Goal: Check status: Check status

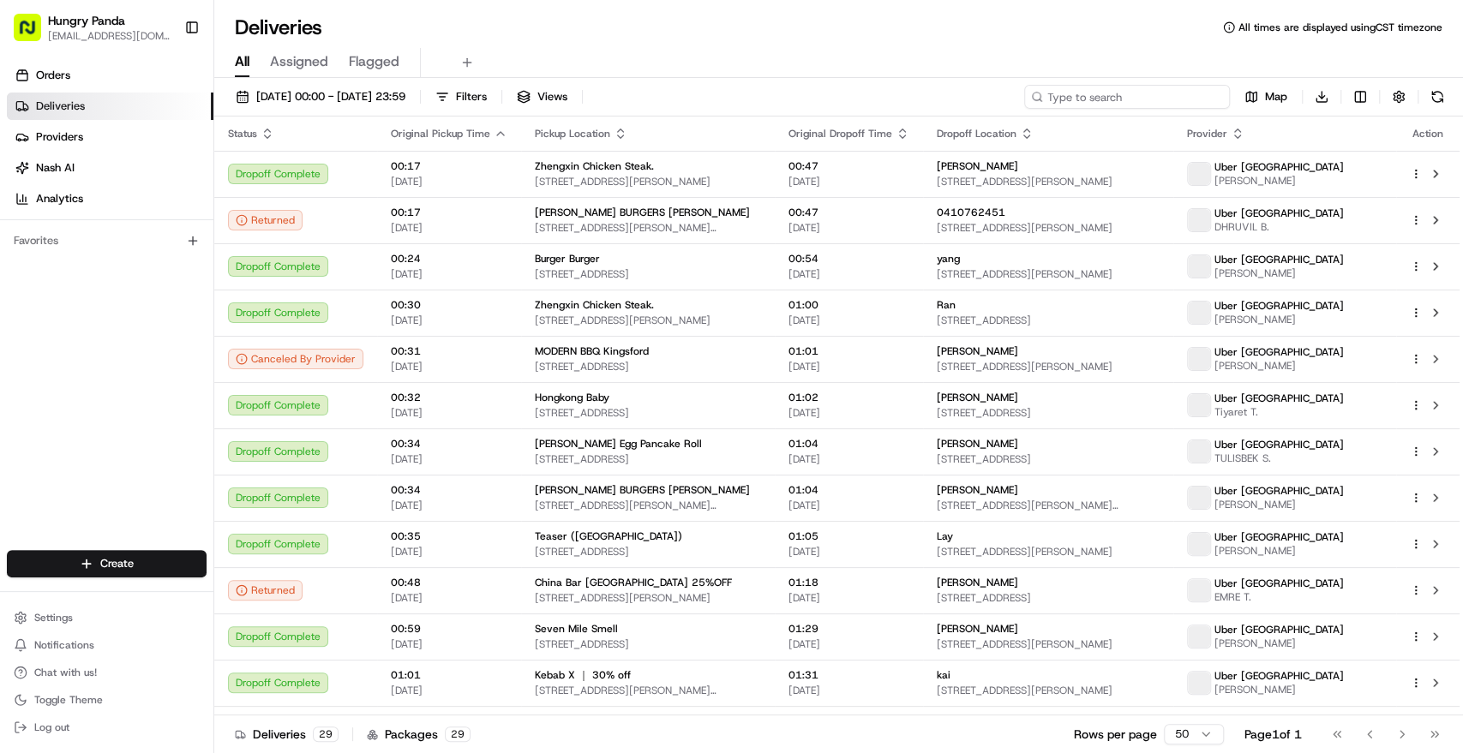
click at [1099, 88] on input at bounding box center [1127, 97] width 206 height 24
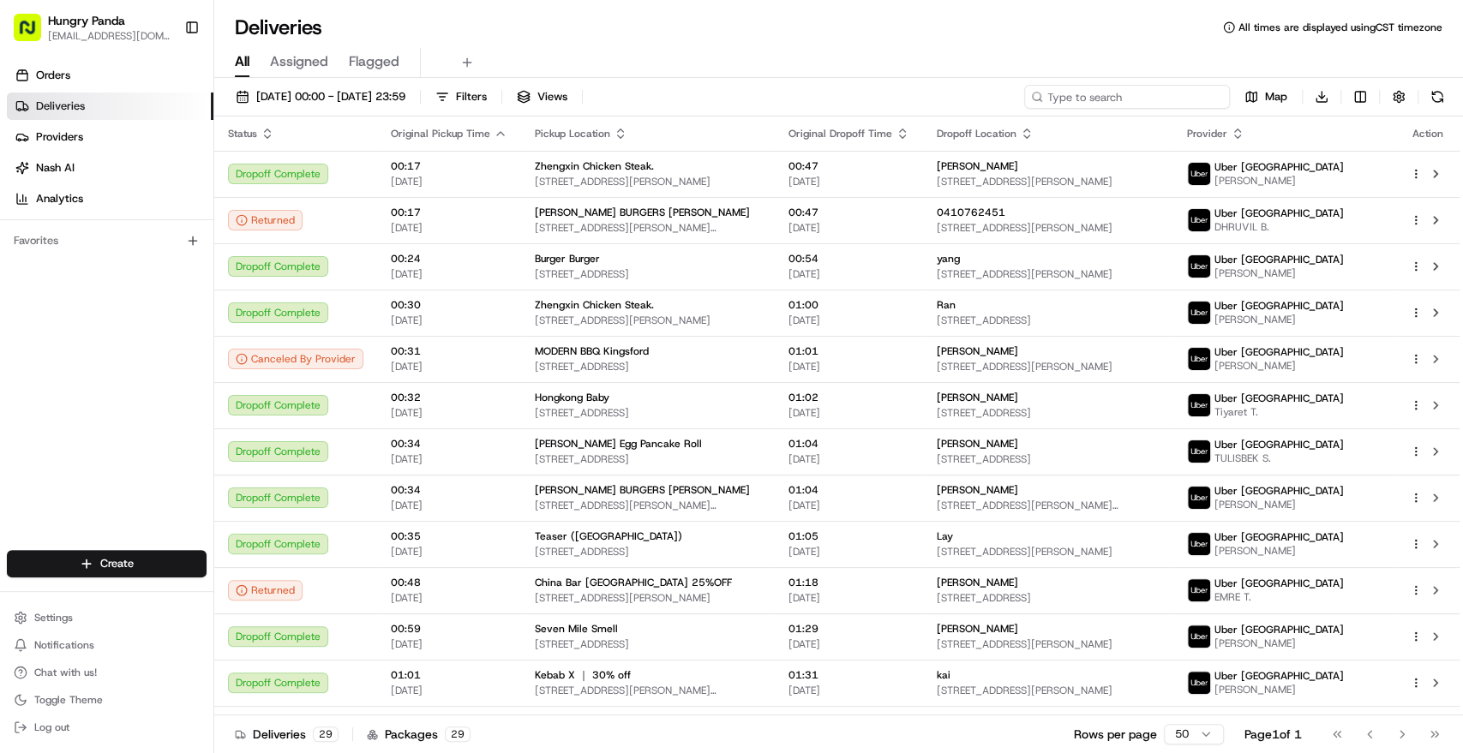
paste input "946422228505978964332"
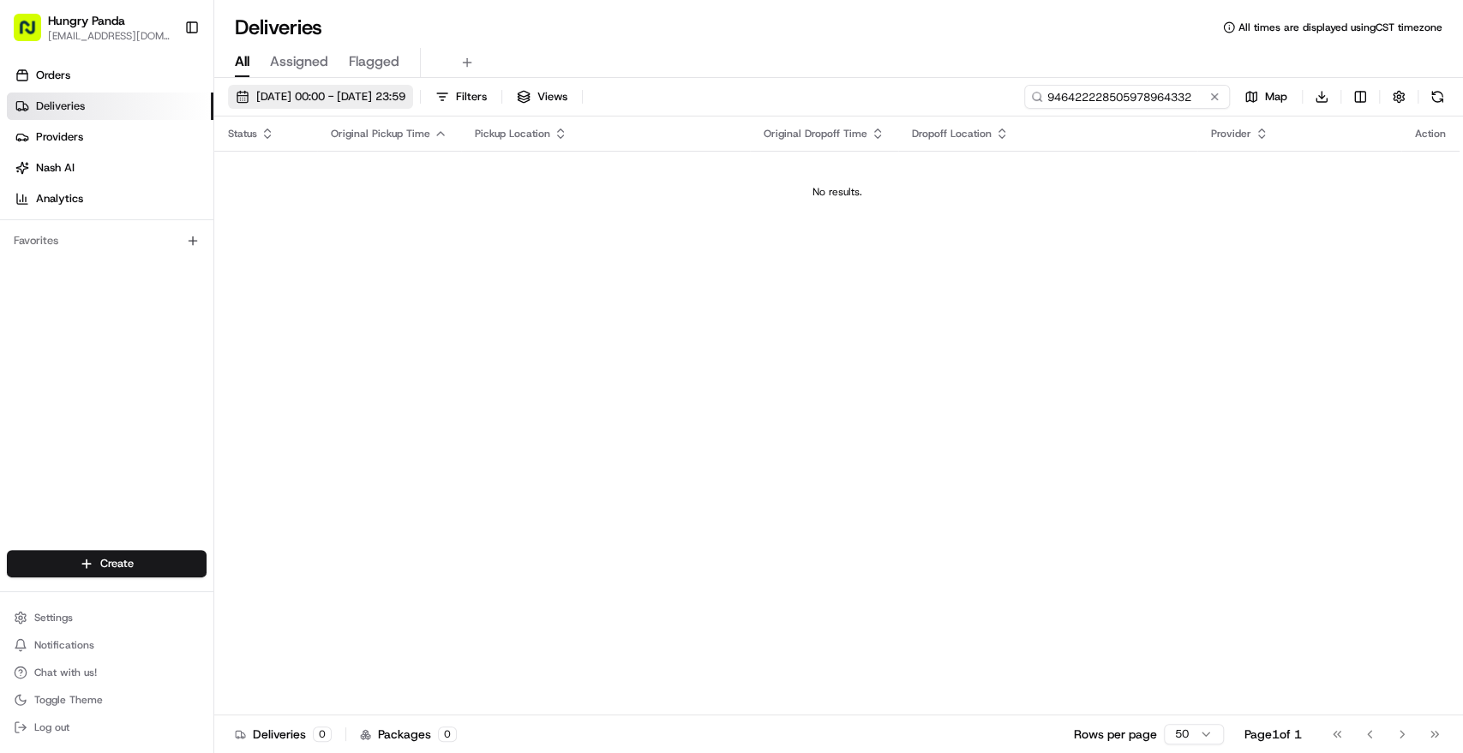
type input "946422228505978964332"
click at [401, 105] on button "[DATE] 00:00 - [DATE] 23:59" at bounding box center [320, 97] width 185 height 24
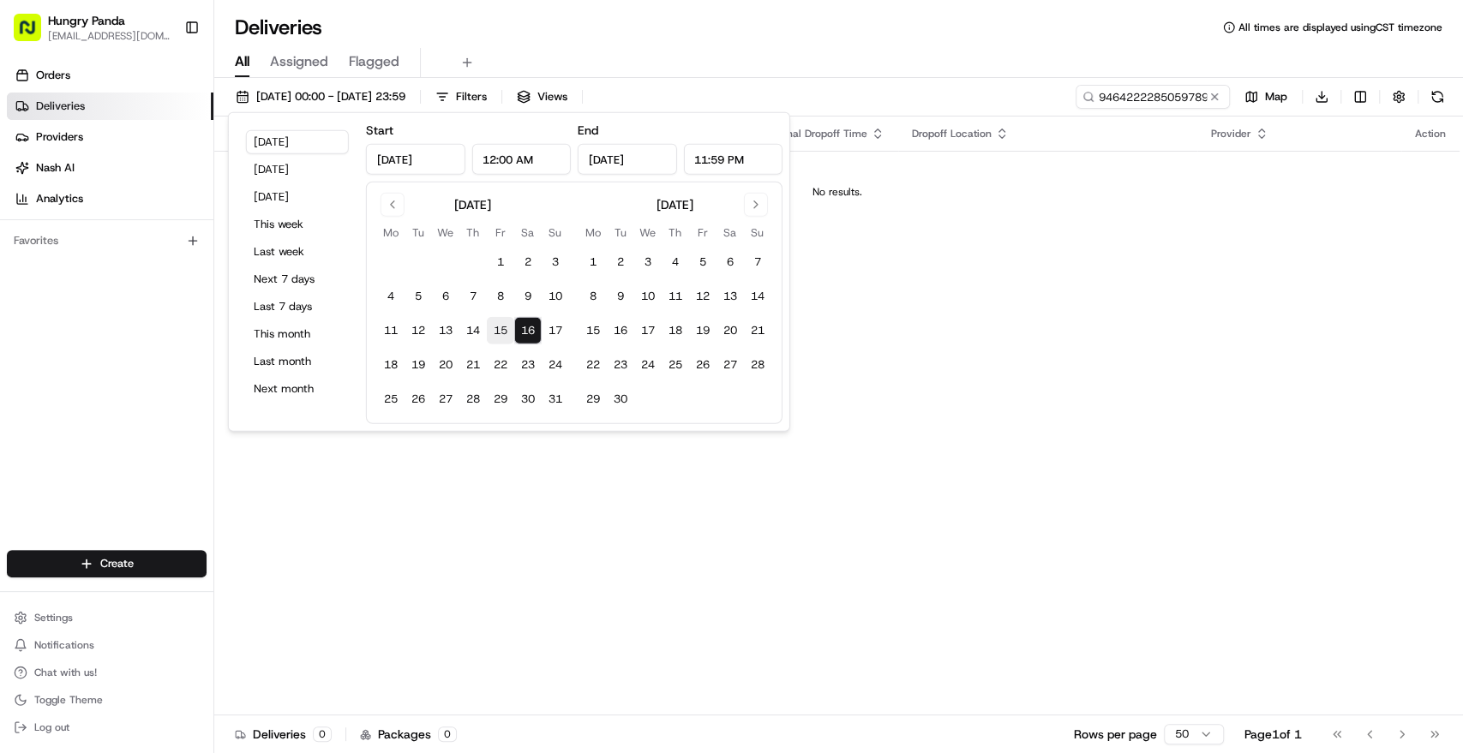
click at [502, 326] on button "15" at bounding box center [500, 330] width 27 height 27
type input "[DATE]"
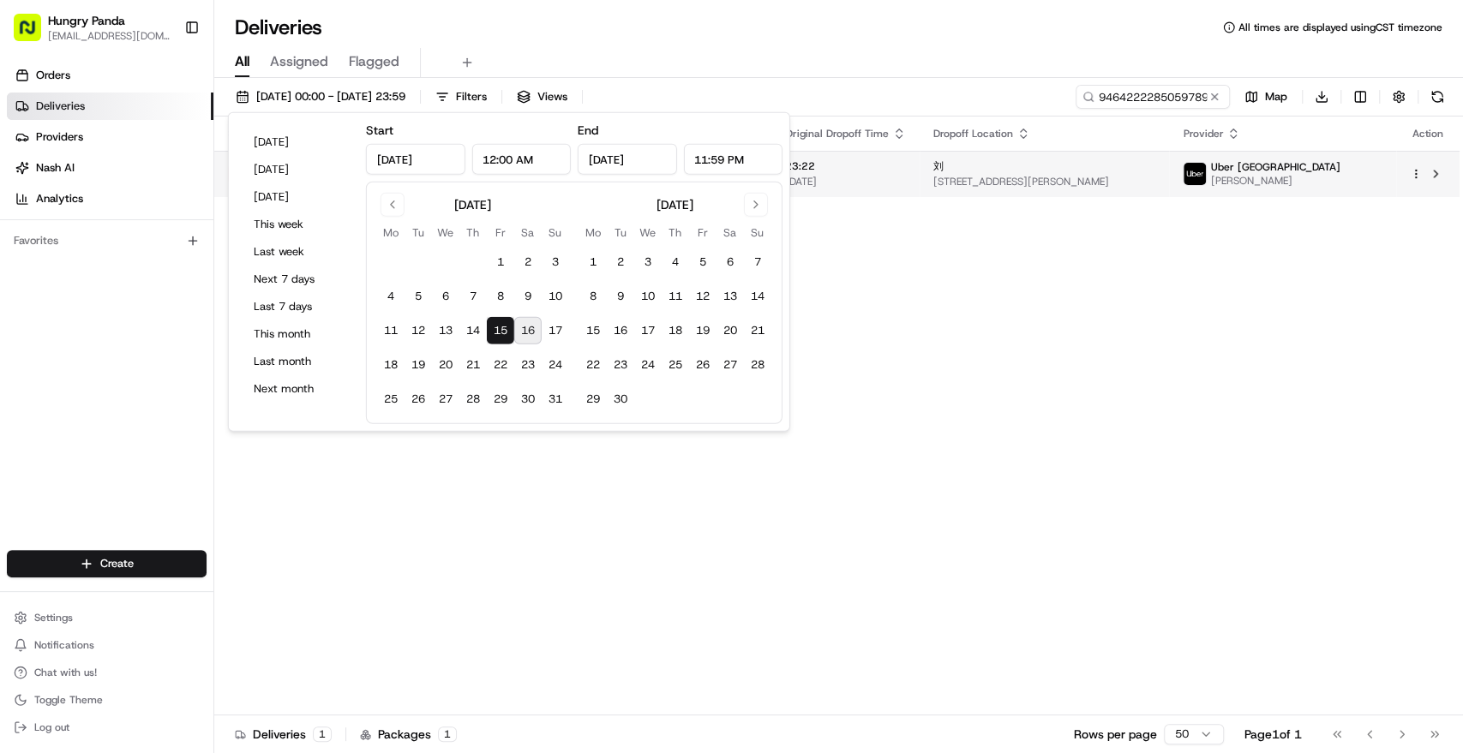
click at [901, 178] on span "[DATE]" at bounding box center [845, 182] width 121 height 14
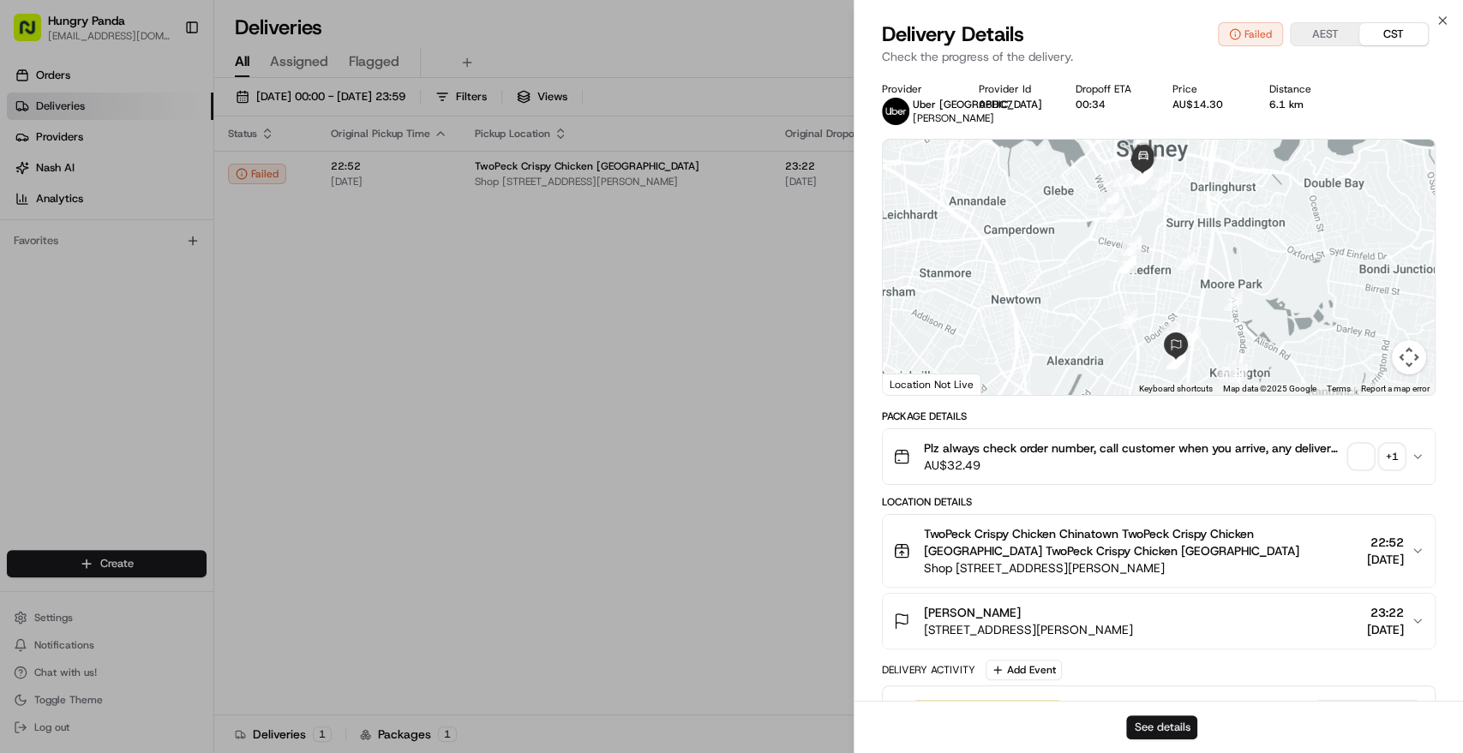
click at [1172, 728] on button "See details" at bounding box center [1161, 728] width 71 height 24
